Goal: Information Seeking & Learning: Learn about a topic

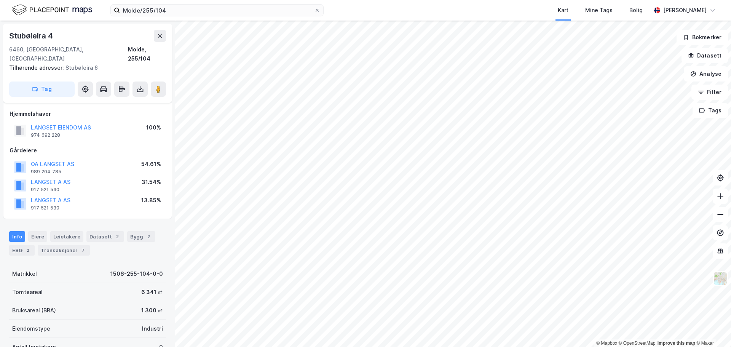
scroll to position [7, 0]
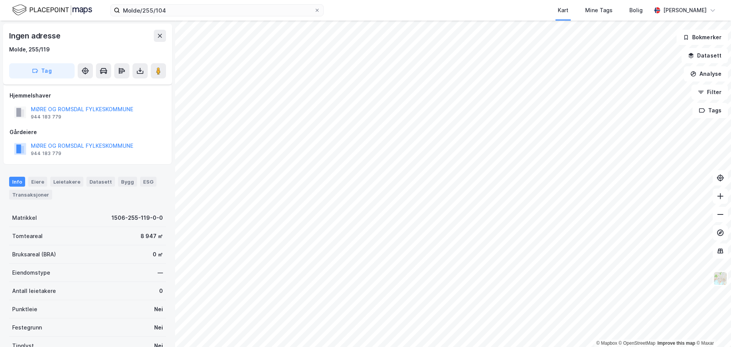
scroll to position [7, 0]
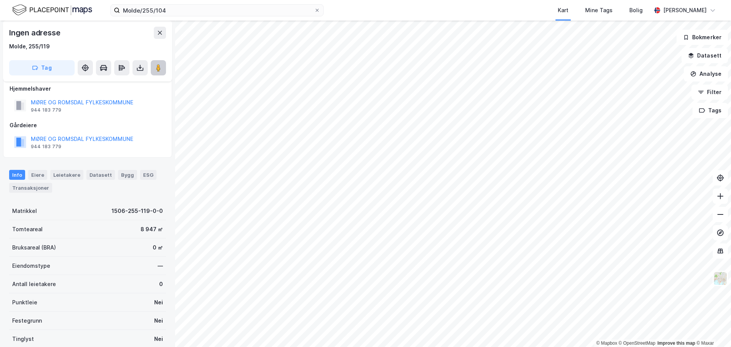
click at [156, 67] on icon at bounding box center [158, 68] width 8 height 8
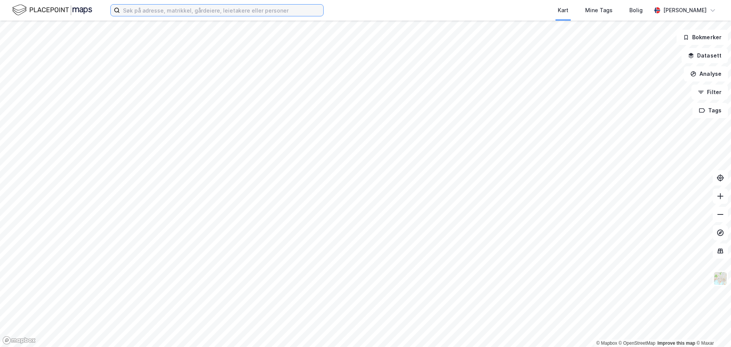
click at [135, 9] on input at bounding box center [221, 10] width 203 height 11
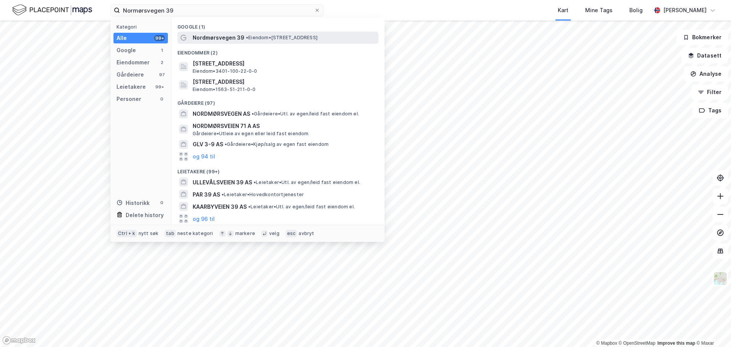
click at [201, 37] on span "Nordmørsvegen 39" at bounding box center [219, 37] width 52 height 9
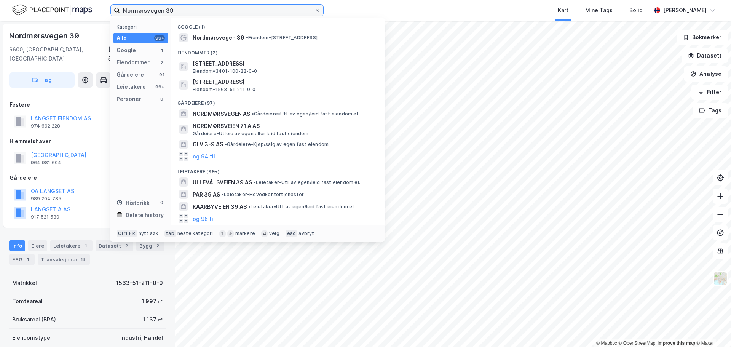
drag, startPoint x: 177, startPoint y: 10, endPoint x: 57, endPoint y: 3, distance: 120.4
click at [57, 3] on div "Normørsvegen 39 Kategori Alle 99+ Google 1 Eiendommer 2 Gårdeiere 97 Leietakere…" at bounding box center [365, 10] width 731 height 21
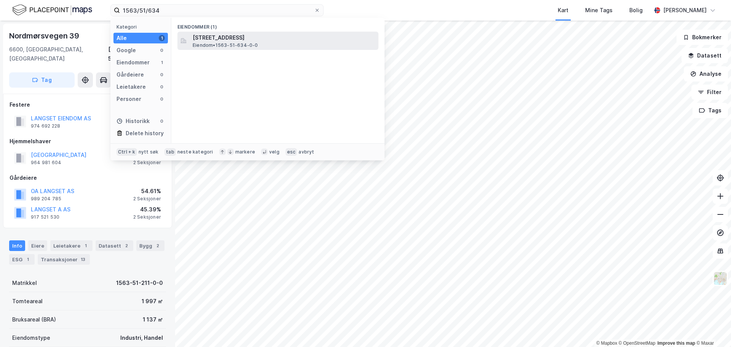
click at [215, 40] on span "Flaggnutvegen 29, 6600, SUNNDALSØRA, SUNNDAL" at bounding box center [284, 37] width 183 height 9
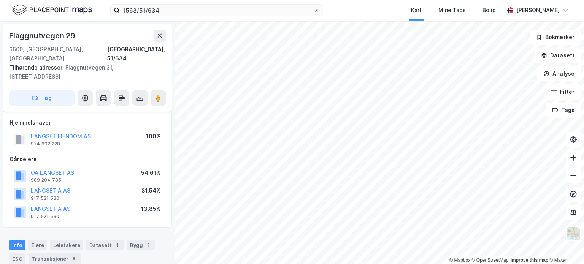
scroll to position [114, 0]
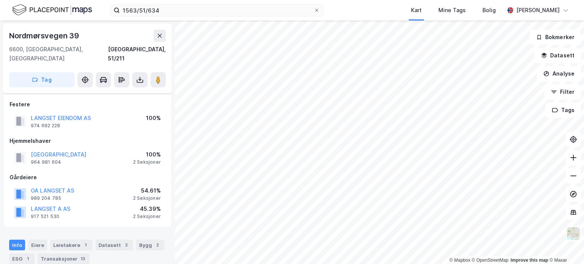
scroll to position [114, 0]
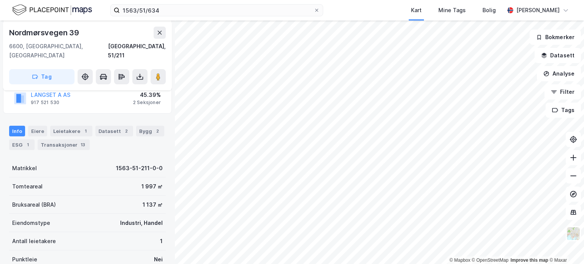
click at [38, 126] on div "Eiere" at bounding box center [37, 131] width 19 height 11
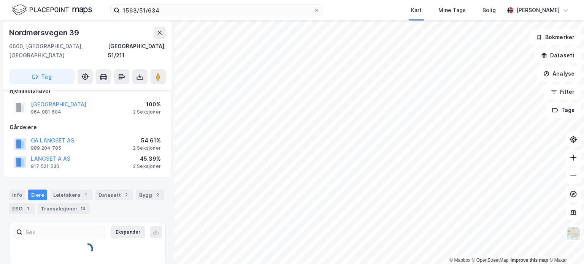
scroll to position [87, 0]
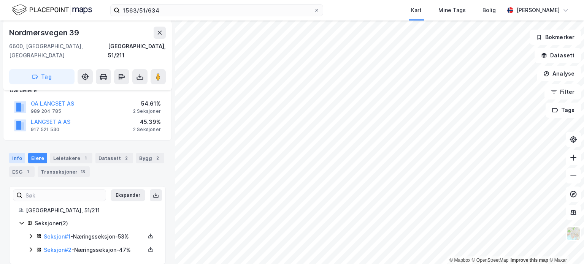
click at [11, 153] on div "Info" at bounding box center [17, 158] width 16 height 11
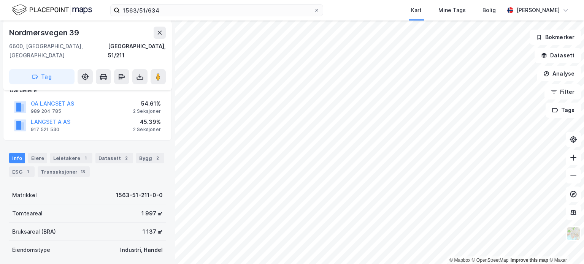
scroll to position [114, 0]
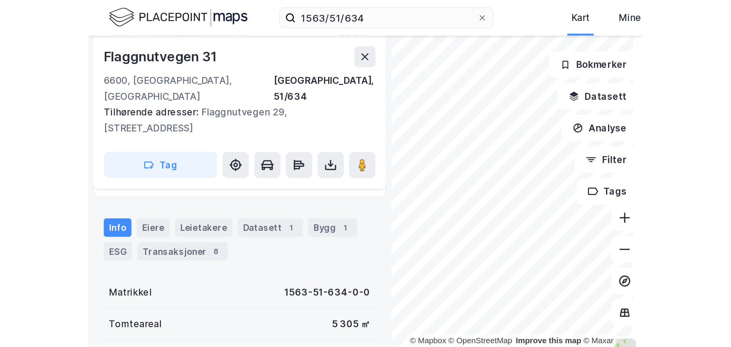
scroll to position [113, 0]
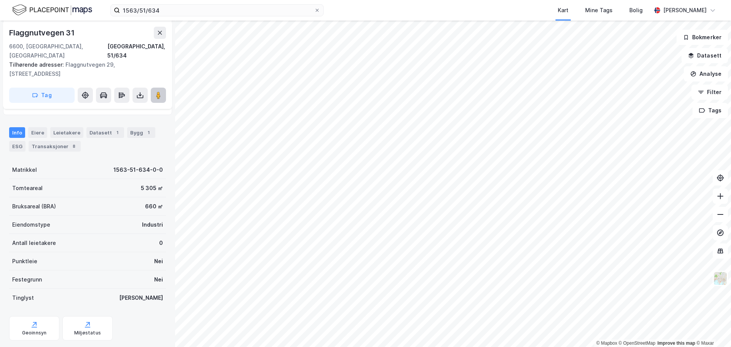
click at [158, 91] on image at bounding box center [158, 95] width 5 height 8
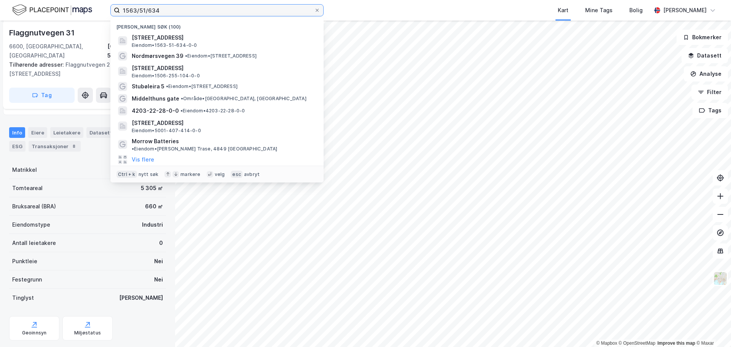
drag, startPoint x: 172, startPoint y: 10, endPoint x: 70, endPoint y: 8, distance: 101.2
click at [70, 8] on div "1563/51/634 Nylige søk (100) Flaggnutvegen 29, 6600, SUNNDALSØRA, SUNNDAL Eiend…" at bounding box center [365, 10] width 731 height 21
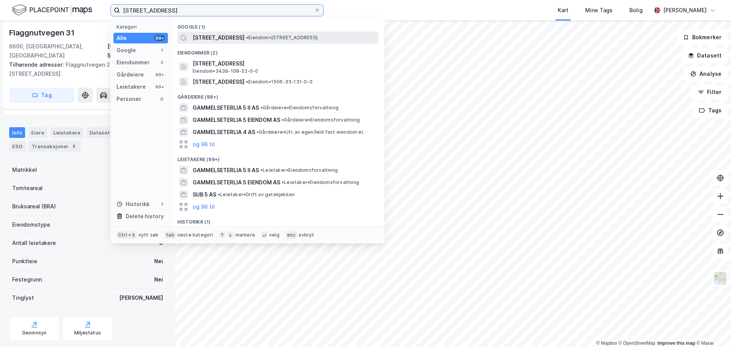
type input "Gammelseterlia 5"
click at [317, 38] on span "• Eiendom • Gammelseterlia 5, 6422 Molde" at bounding box center [282, 38] width 72 height 6
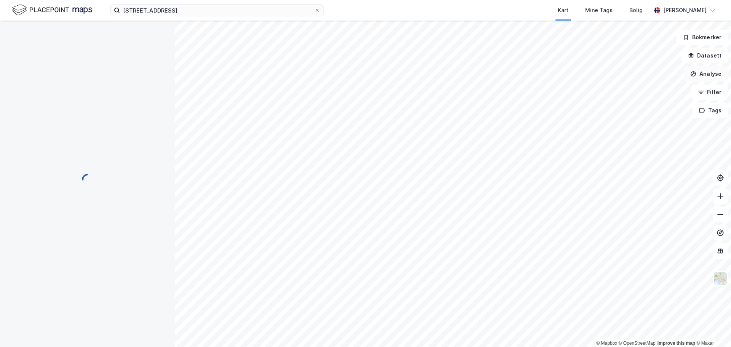
scroll to position [104, 0]
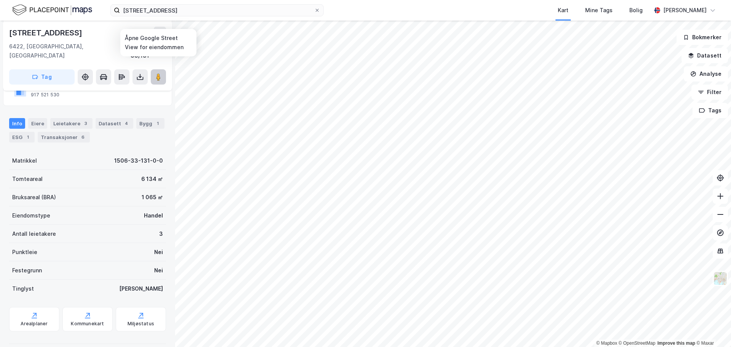
click at [161, 73] on icon at bounding box center [158, 77] width 8 height 8
click at [139, 118] on div "Bygg 1" at bounding box center [150, 123] width 28 height 11
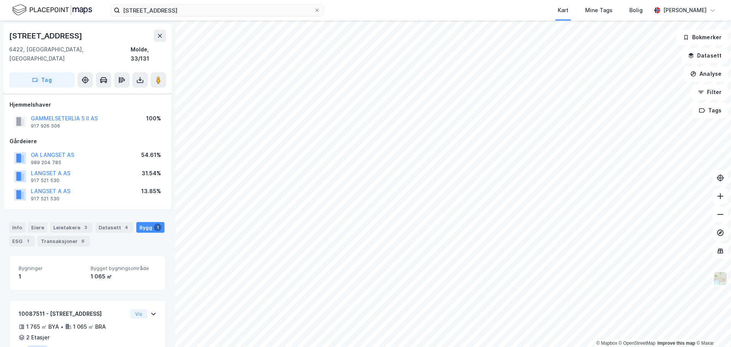
scroll to position [29, 0]
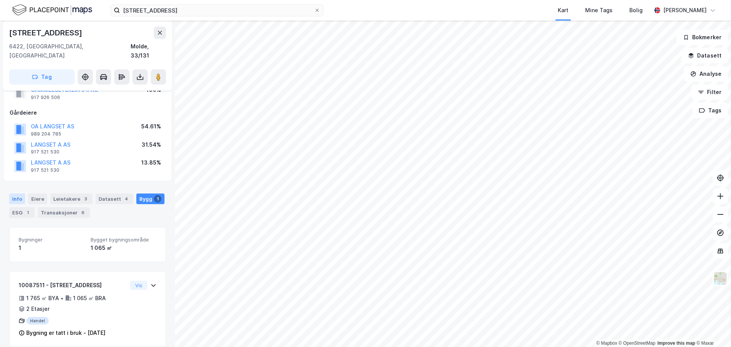
click at [13, 193] on div "Info" at bounding box center [17, 198] width 16 height 11
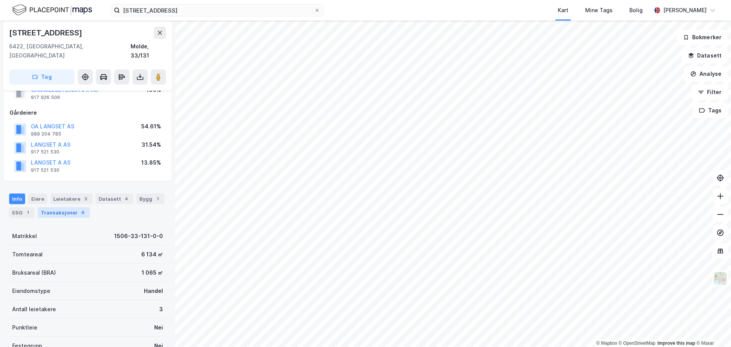
click at [66, 207] on div "Transaksjoner 6" at bounding box center [64, 212] width 52 height 11
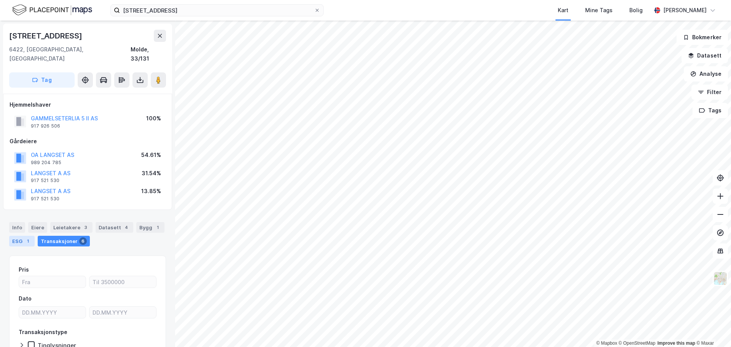
click at [21, 236] on div "ESG 1" at bounding box center [21, 241] width 25 height 11
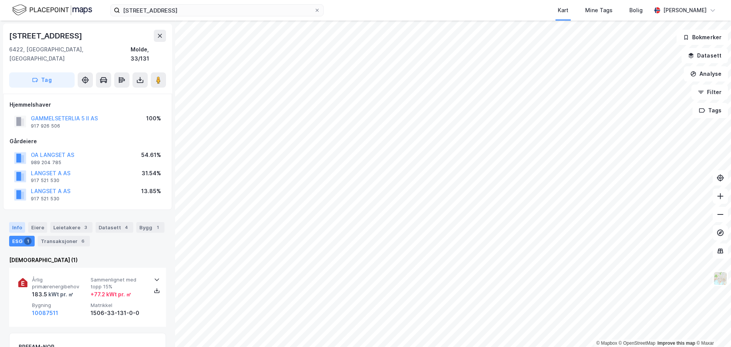
click at [17, 222] on div "Info" at bounding box center [17, 227] width 16 height 11
